Goal: Information Seeking & Learning: Learn about a topic

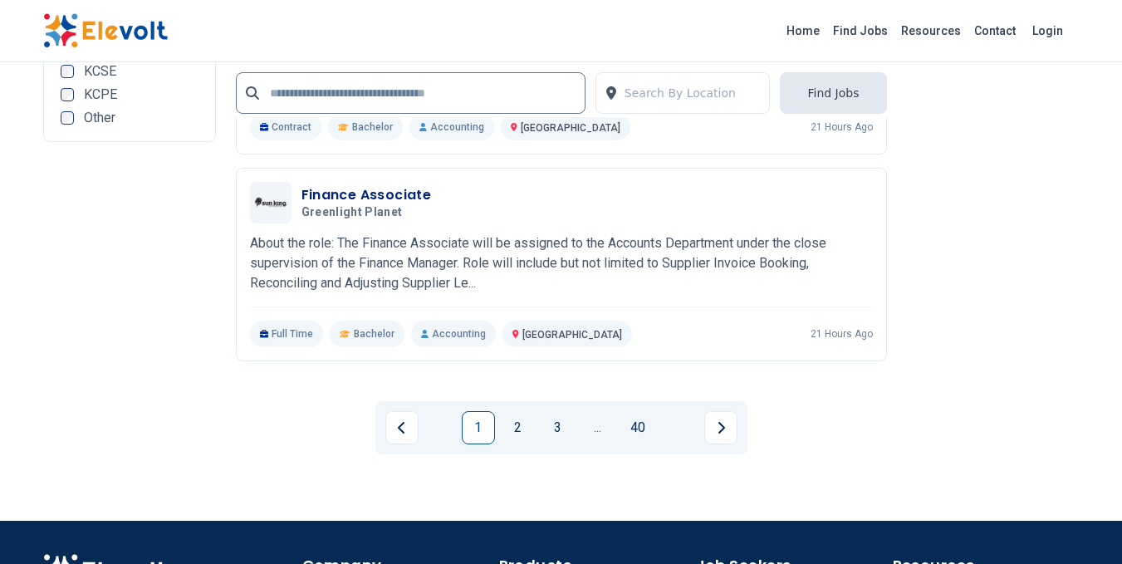
scroll to position [3821, 0]
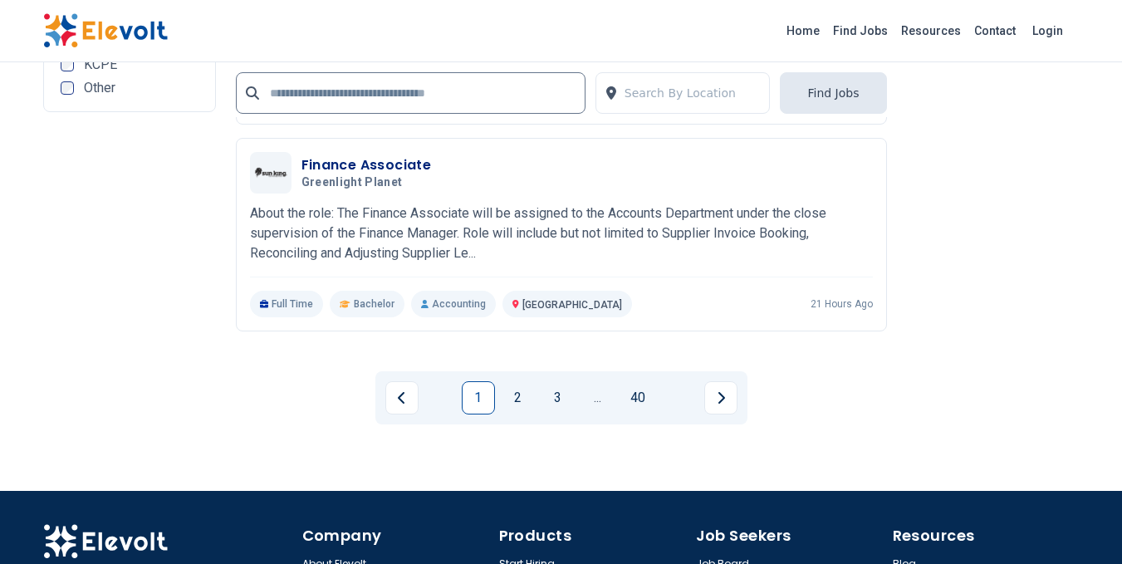
click at [500, 389] on li "1" at bounding box center [482, 397] width 40 height 33
click at [518, 398] on link "2" at bounding box center [518, 397] width 33 height 33
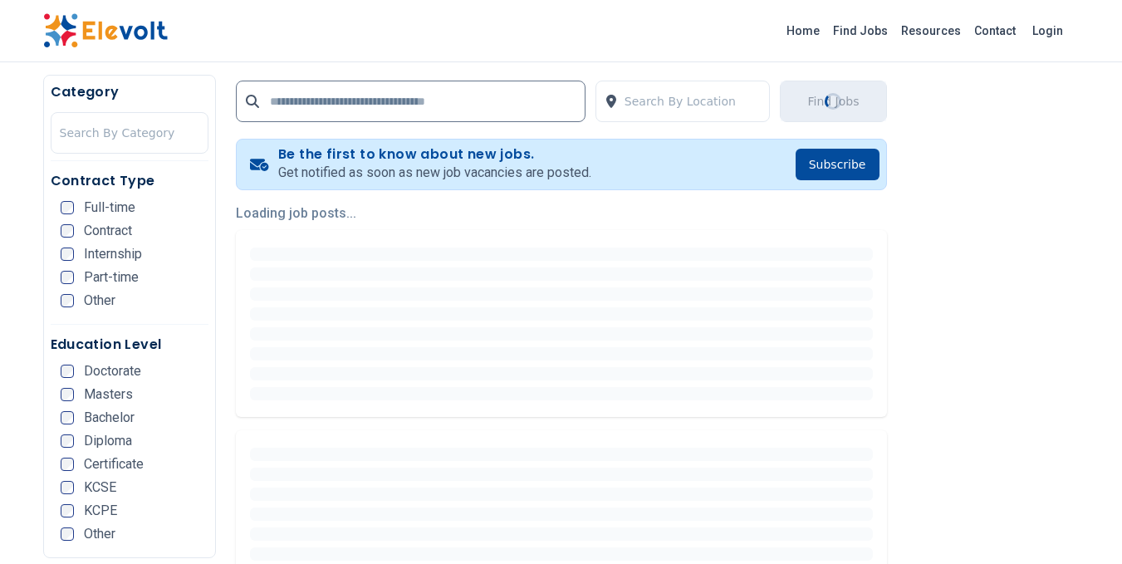
scroll to position [332, 0]
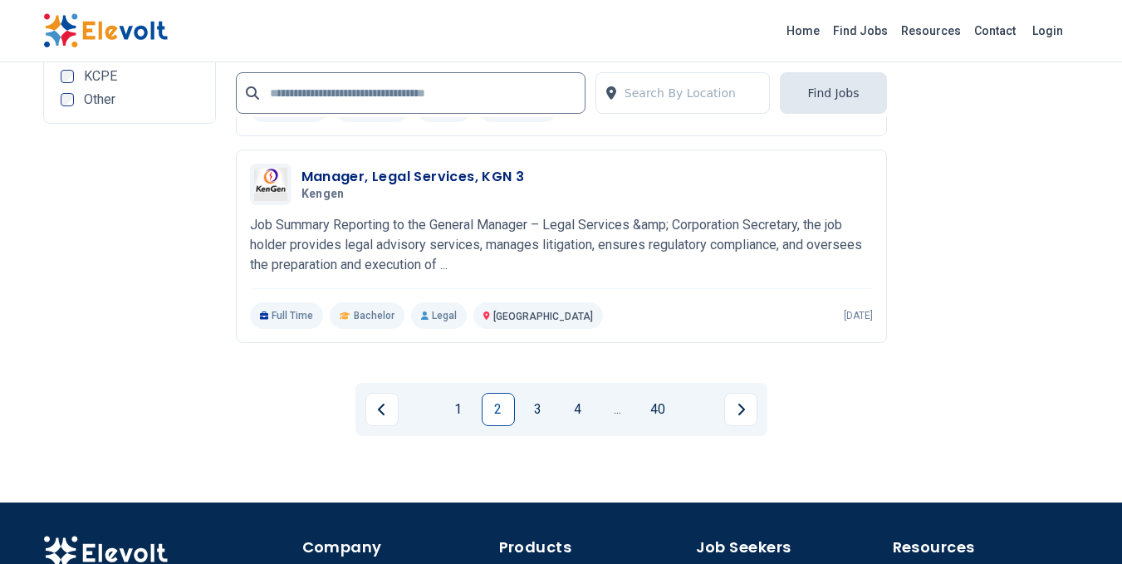
scroll to position [3821, 0]
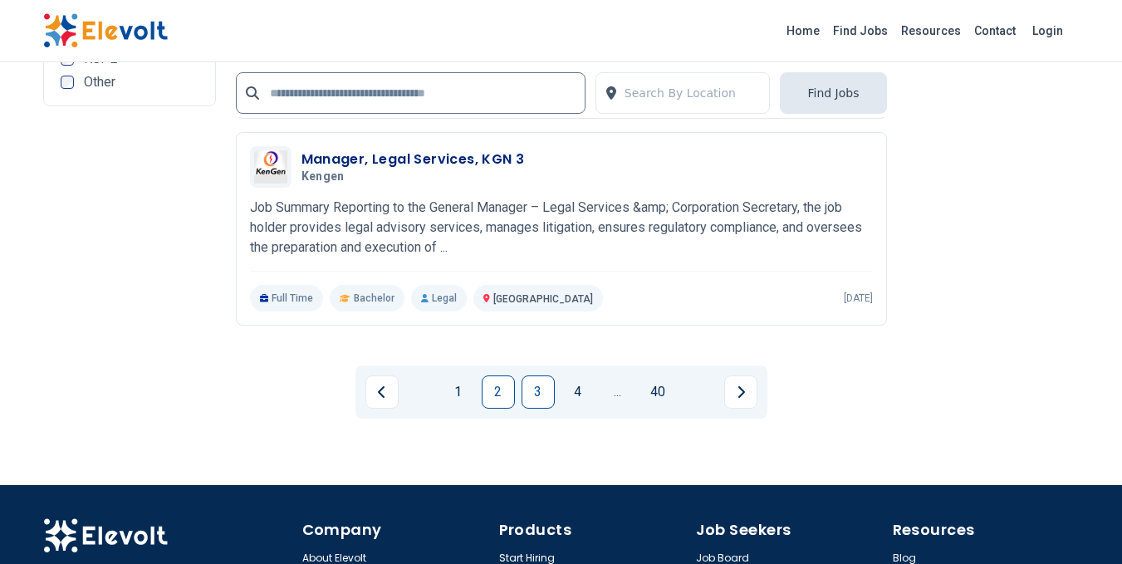
click at [533, 395] on link "3" at bounding box center [538, 391] width 33 height 33
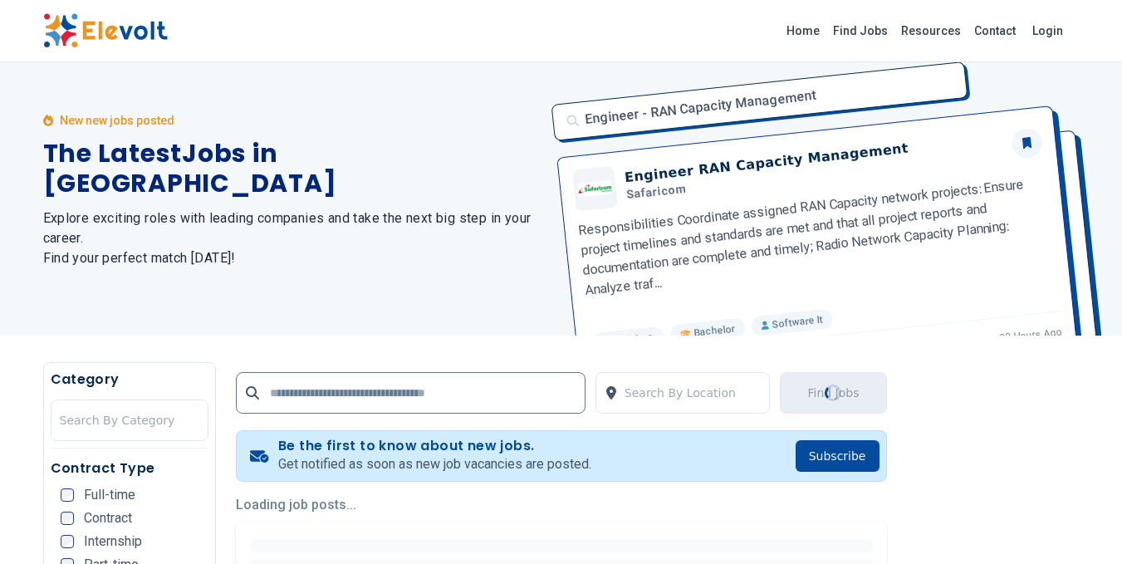
scroll to position [0, 0]
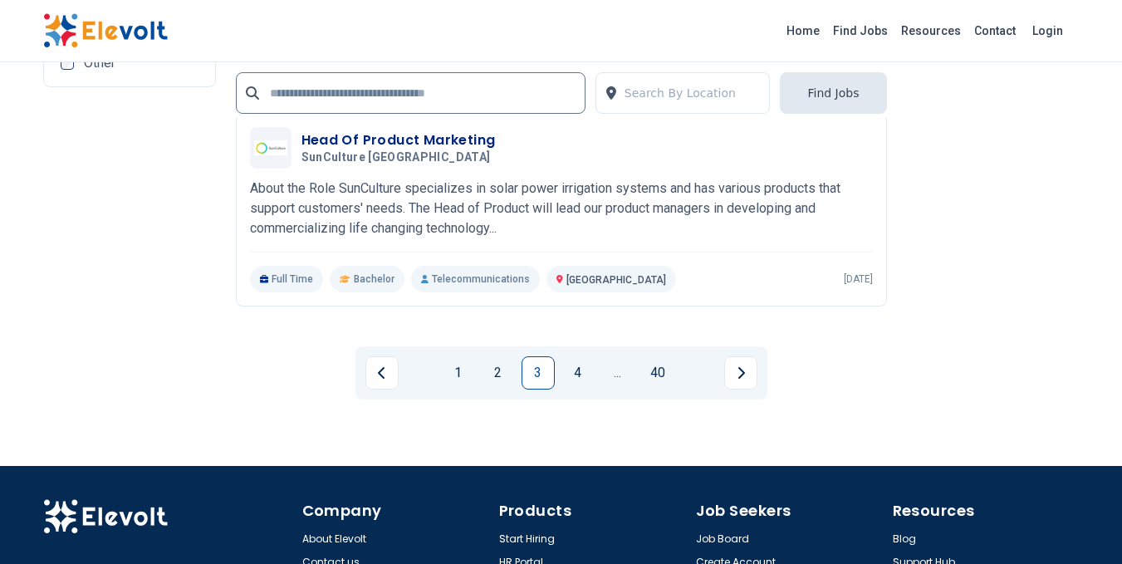
scroll to position [3735, 0]
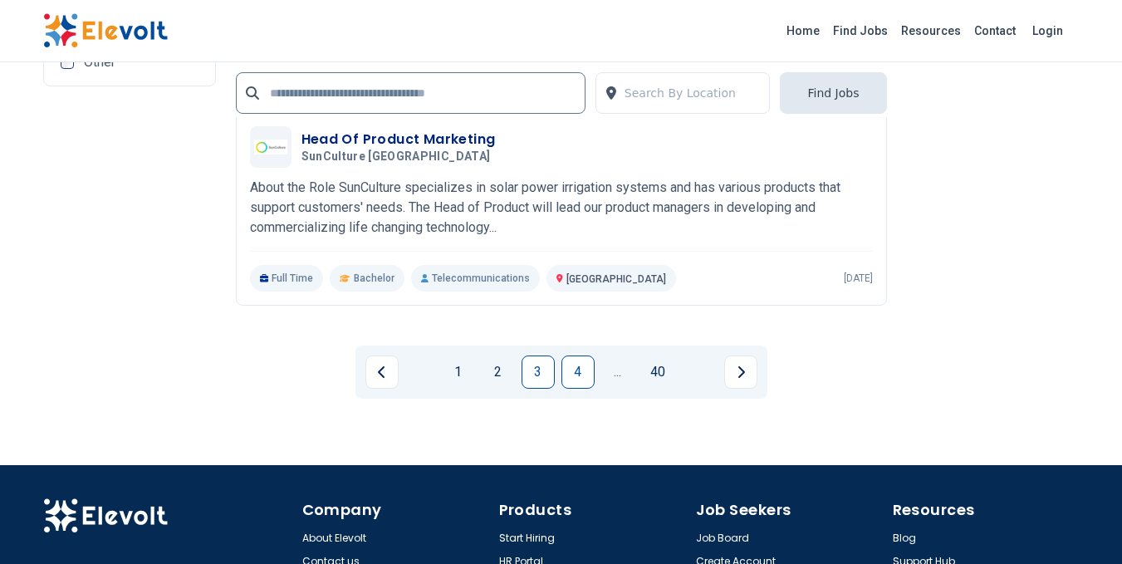
click at [573, 375] on link "4" at bounding box center [578, 372] width 33 height 33
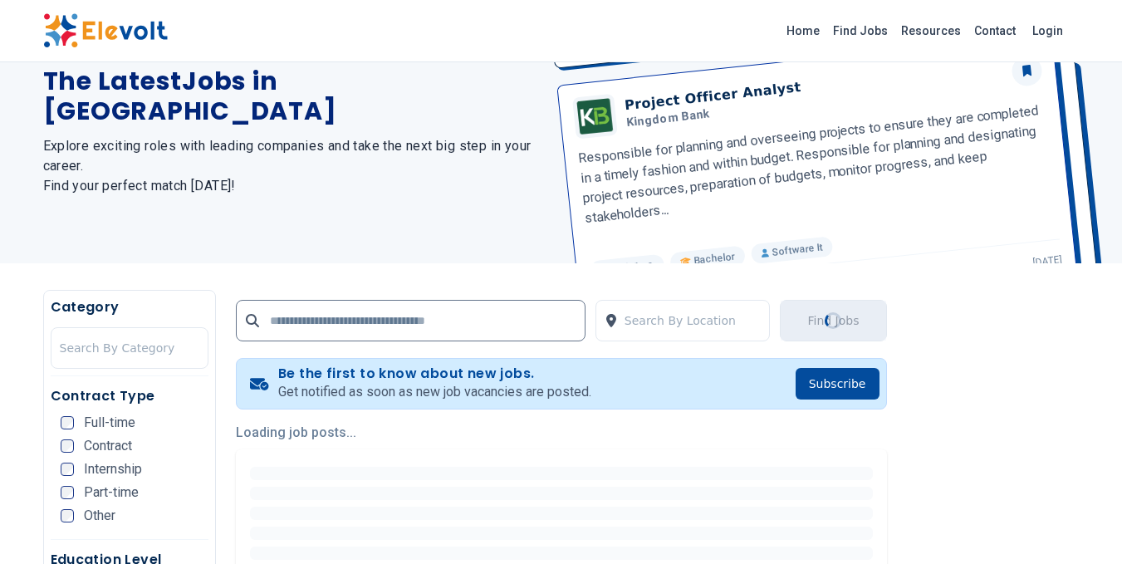
scroll to position [249, 0]
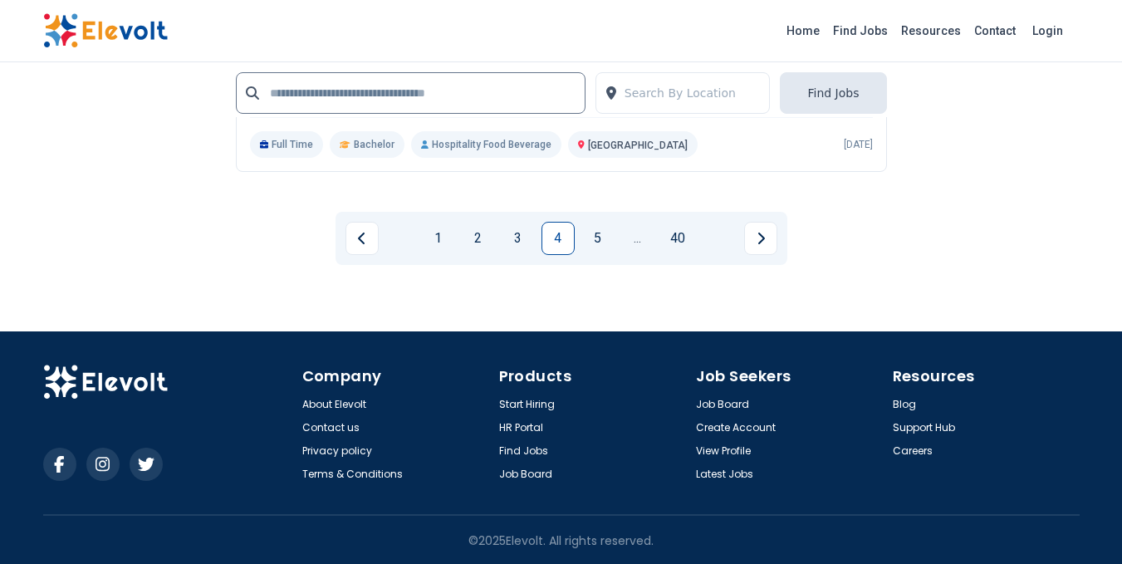
scroll to position [3873, 0]
